Goal: Information Seeking & Learning: Learn about a topic

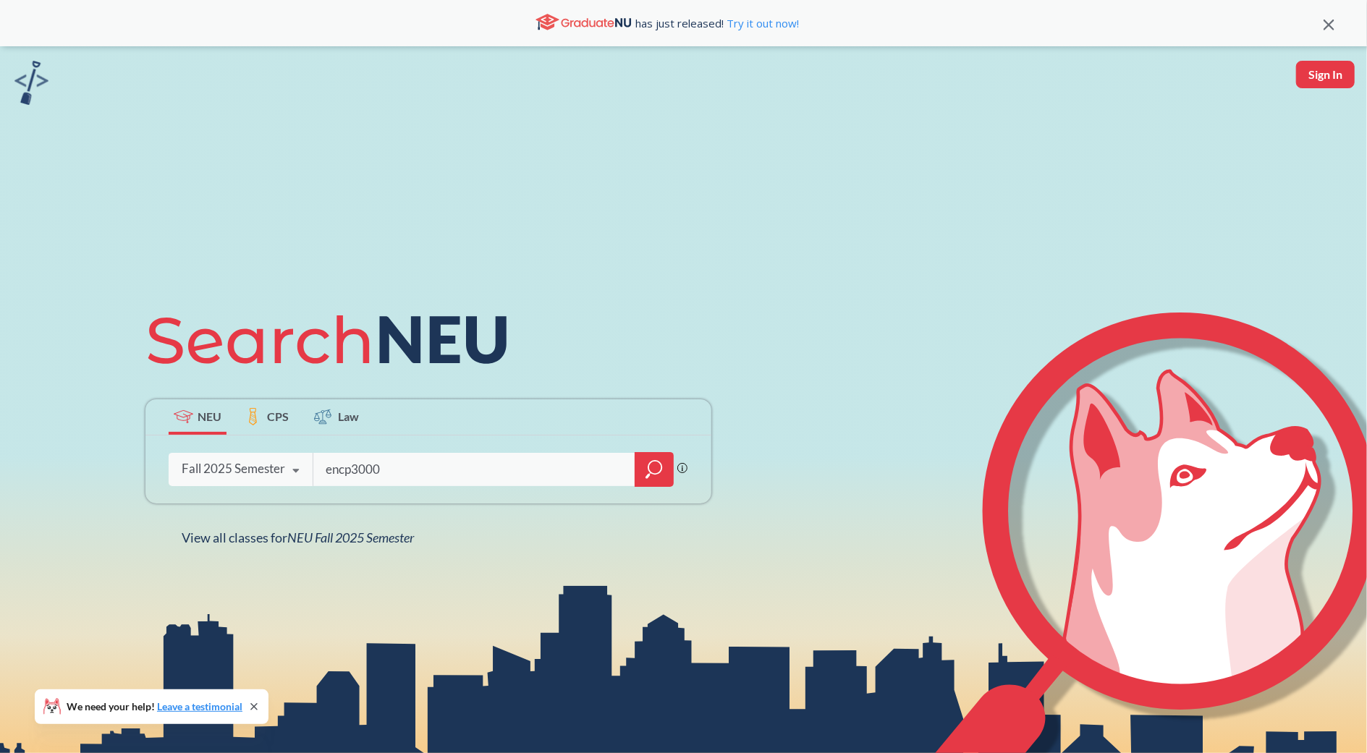
type input "encp3000"
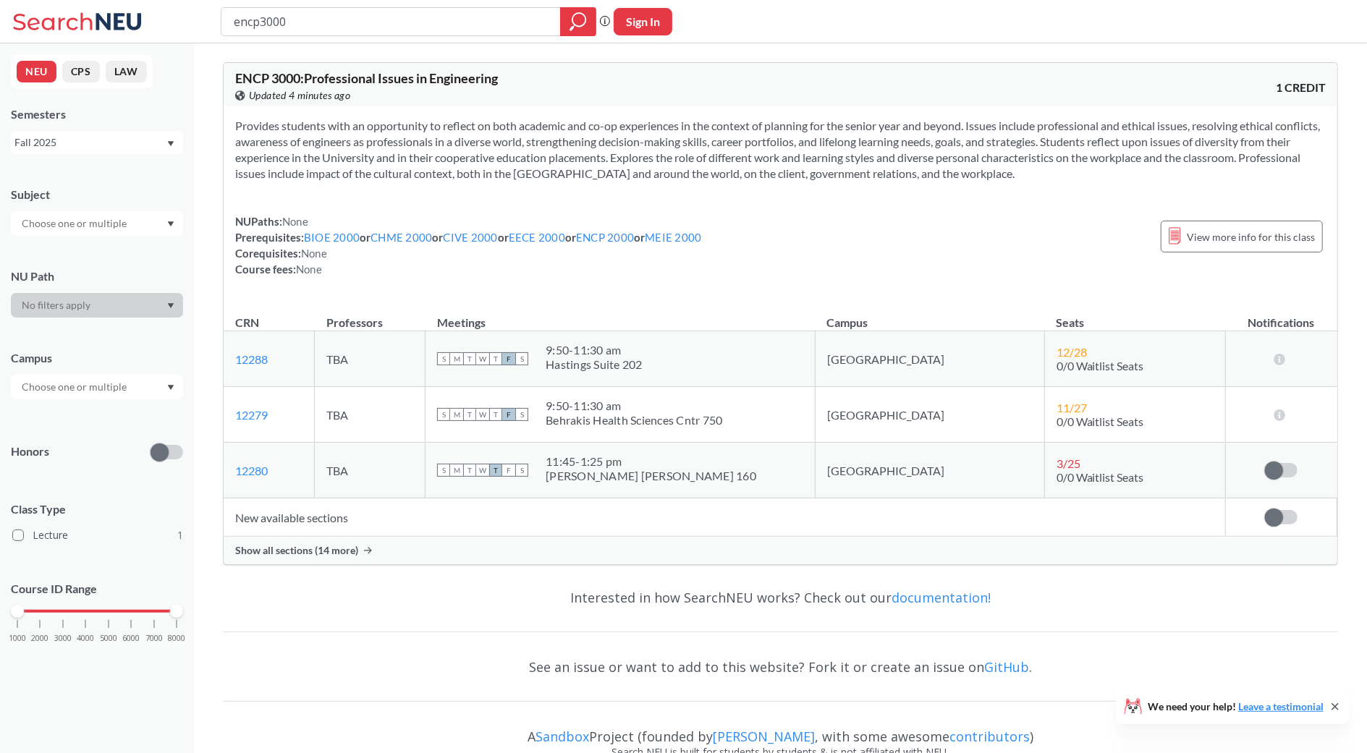
click at [341, 550] on span "Show all sections (14 more)" at bounding box center [296, 550] width 123 height 13
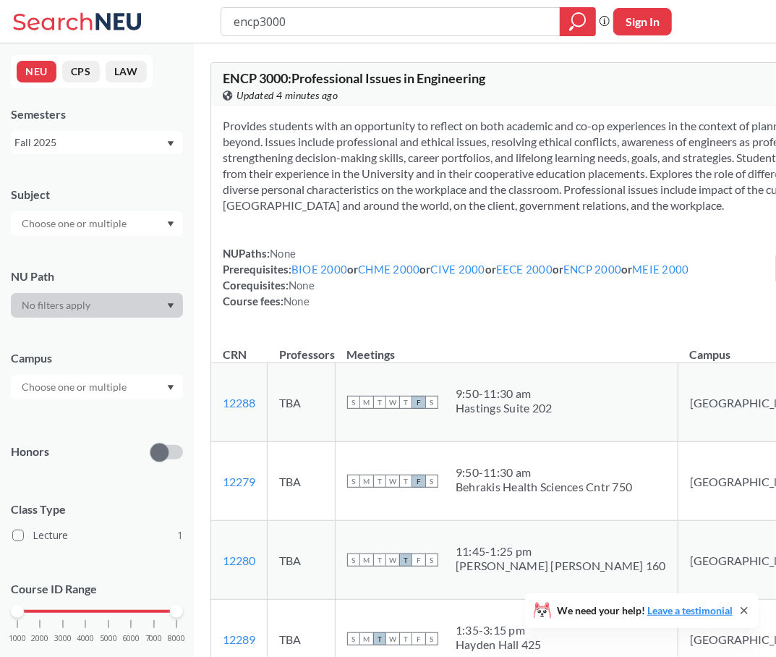
click at [136, 137] on div "Fall 2025" at bounding box center [89, 143] width 151 height 16
click at [87, 140] on div "Fall 2025" at bounding box center [89, 143] width 151 height 16
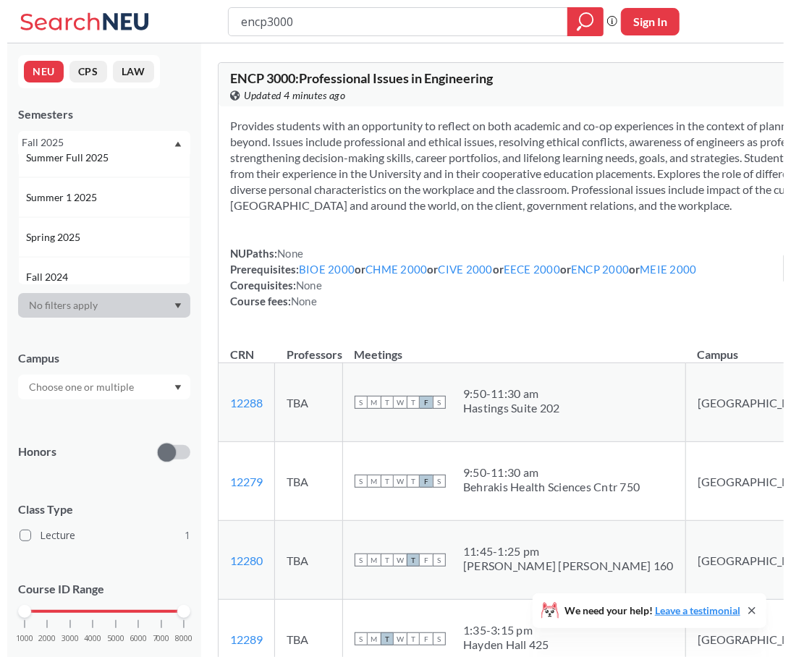
scroll to position [99, 0]
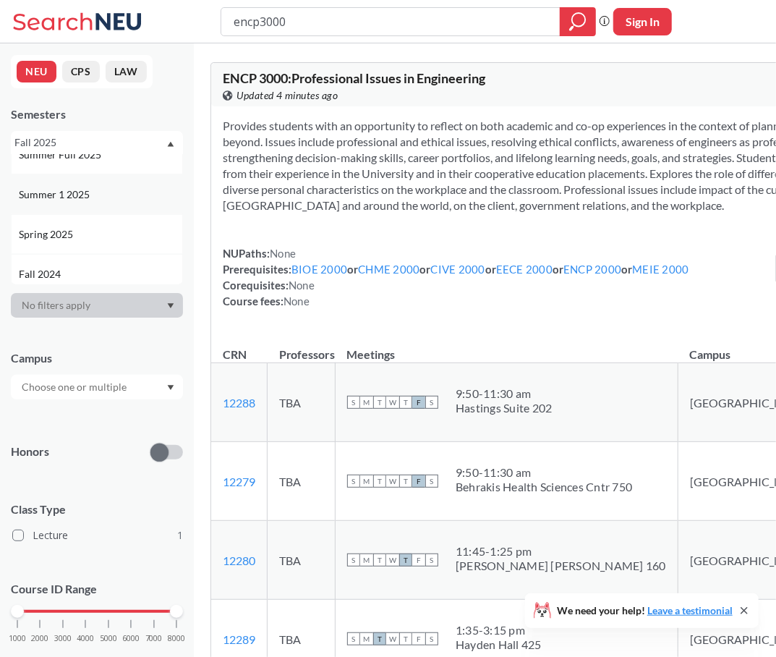
click at [82, 200] on span "Summer 1 2025" at bounding box center [56, 195] width 74 height 16
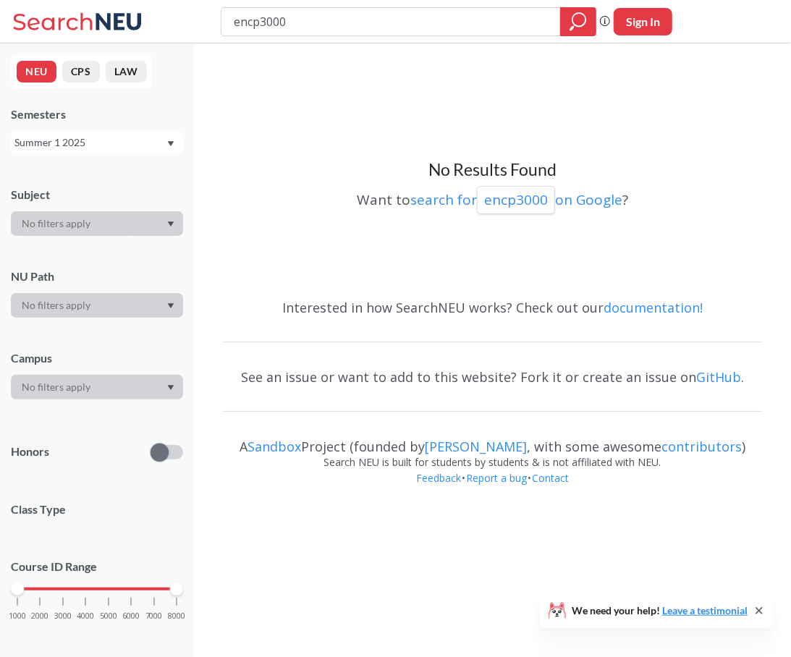
click at [89, 143] on div "Summer 1 2025" at bounding box center [89, 143] width 151 height 16
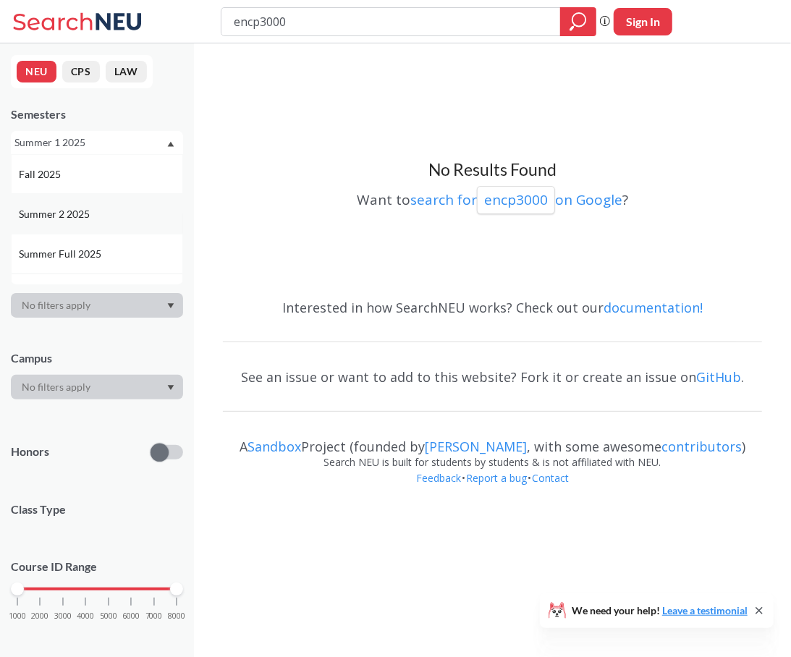
click at [95, 213] on div "Summer 2 2025" at bounding box center [101, 214] width 164 height 16
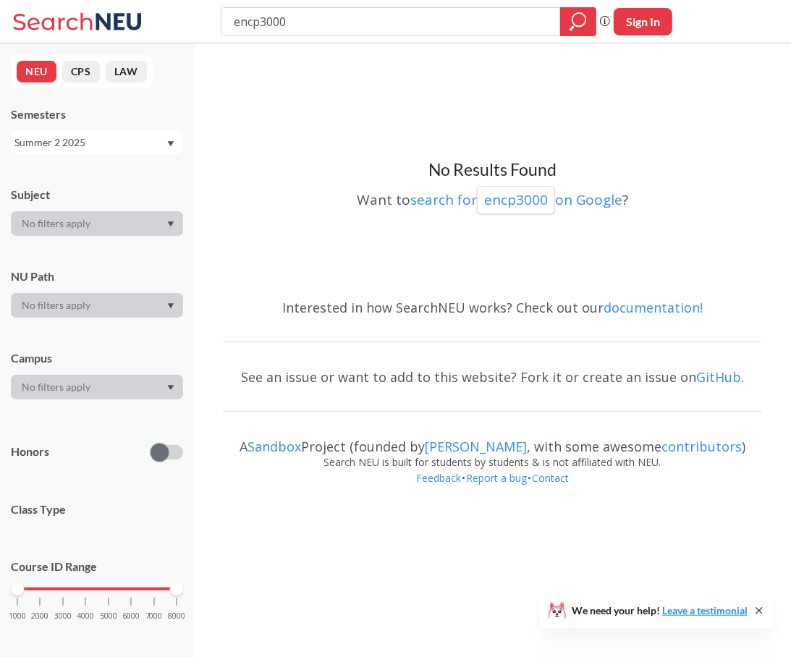
click at [93, 143] on div "Summer 2 2025" at bounding box center [89, 143] width 151 height 16
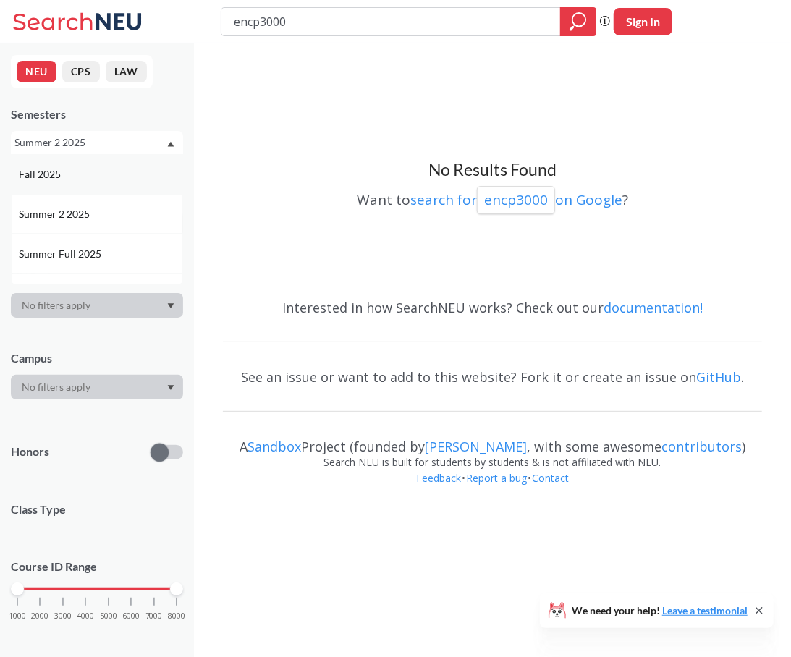
click at [96, 173] on div "Fall 2025" at bounding box center [101, 174] width 164 height 16
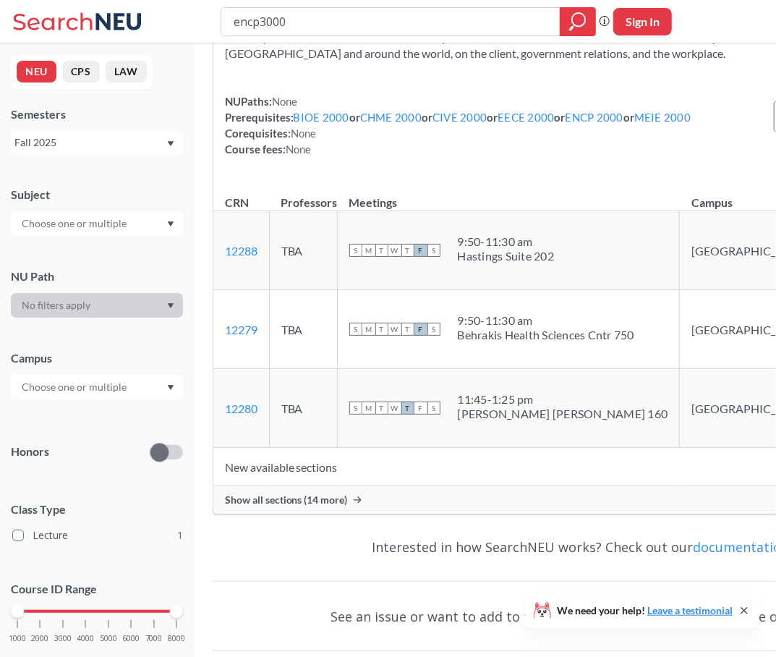
scroll to position [195, 0]
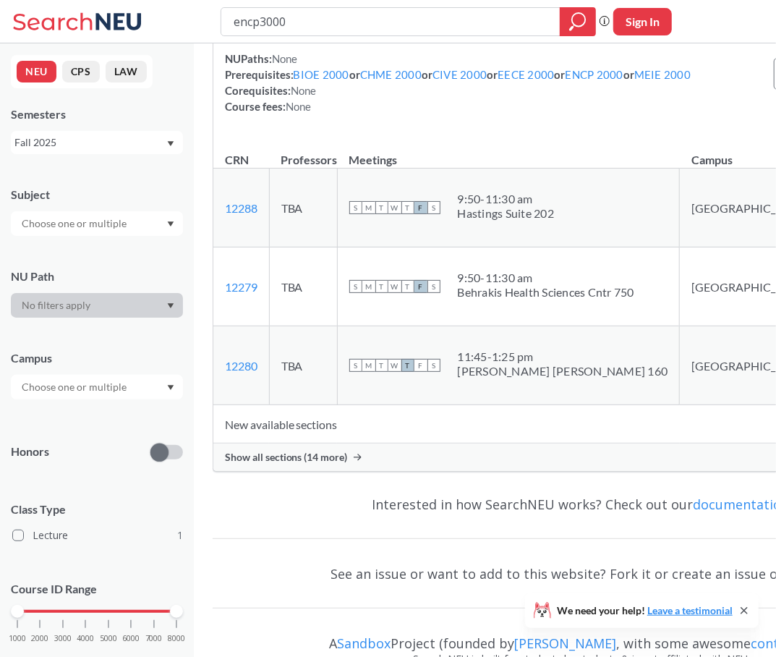
click at [348, 464] on span "Show all sections (14 more)" at bounding box center [286, 457] width 123 height 13
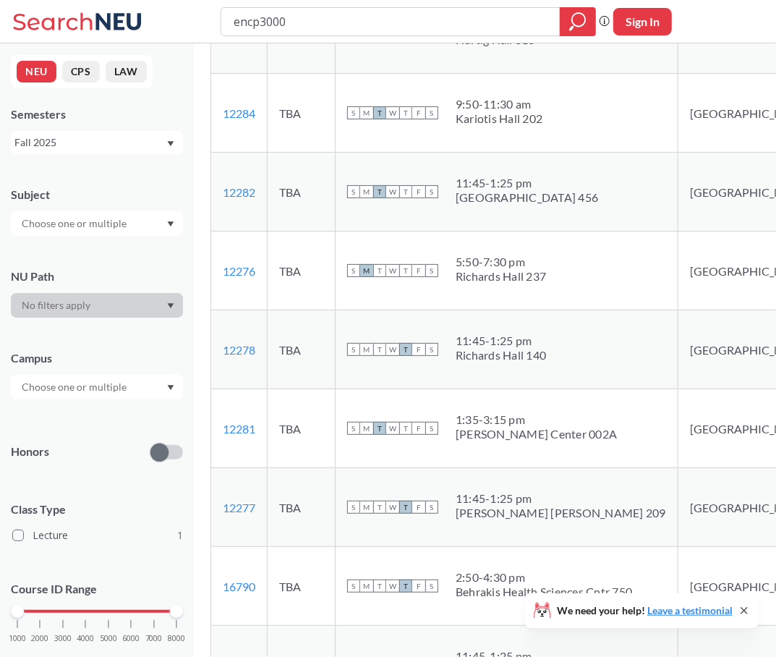
scroll to position [680, 0]
